Goal: Task Accomplishment & Management: Manage account settings

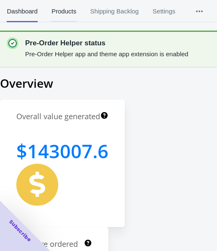
click at [69, 13] on span "Products" at bounding box center [63, 11] width 25 height 22
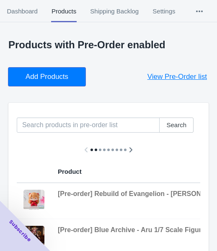
click at [57, 76] on span "Add Products" at bounding box center [47, 77] width 43 height 8
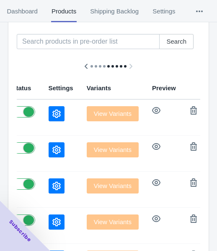
scroll to position [52, 0]
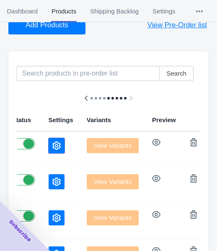
click at [52, 147] on icon "button" at bounding box center [56, 145] width 8 height 8
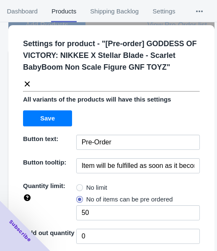
click at [92, 187] on span "No limit" at bounding box center [96, 187] width 21 height 8
click at [79, 186] on input "No limit" at bounding box center [79, 186] width 0 height 0
radio input "true"
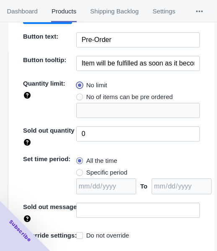
scroll to position [122, 0]
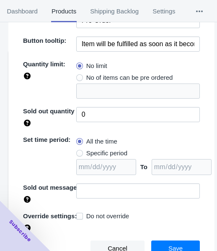
drag, startPoint x: 113, startPoint y: 153, endPoint x: 123, endPoint y: 156, distance: 11.4
click at [111, 154] on span "Specific period" at bounding box center [106, 153] width 41 height 8
click at [79, 152] on input "Specific period" at bounding box center [79, 151] width 0 height 0
radio input "true"
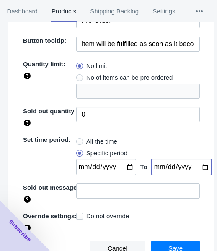
click at [196, 166] on input "date" at bounding box center [182, 167] width 60 height 16
type input "[DATE]"
click at [123, 164] on input "date" at bounding box center [106, 167] width 60 height 16
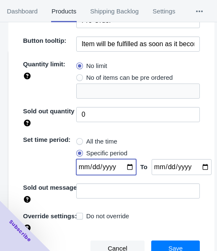
type input "[DATE]"
click at [168, 243] on button "Save" at bounding box center [176, 249] width 49 height 16
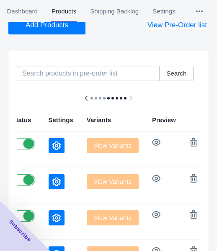
click at [49, 177] on button "button" at bounding box center [57, 181] width 16 height 15
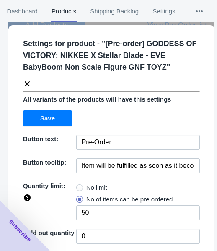
click at [87, 183] on span "No limit" at bounding box center [96, 187] width 21 height 8
click at [79, 186] on input "No limit" at bounding box center [79, 186] width 0 height 0
radio input "true"
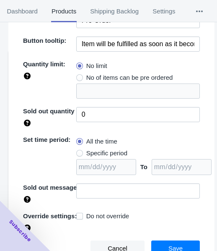
click at [102, 151] on span "Specific period" at bounding box center [106, 153] width 41 height 8
click at [79, 151] on input "Specific period" at bounding box center [79, 151] width 0 height 0
radio input "true"
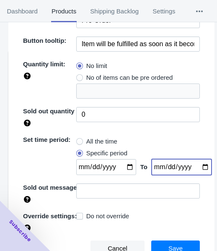
click at [195, 165] on input "date" at bounding box center [182, 167] width 60 height 16
type input "[DATE]"
click at [125, 169] on input "date" at bounding box center [106, 167] width 60 height 16
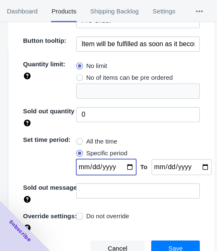
type input "[DATE]"
drag, startPoint x: 161, startPoint y: 243, endPoint x: 156, endPoint y: 235, distance: 9.4
click at [161, 243] on button "Save" at bounding box center [176, 249] width 49 height 16
